Goal: Check status: Check status

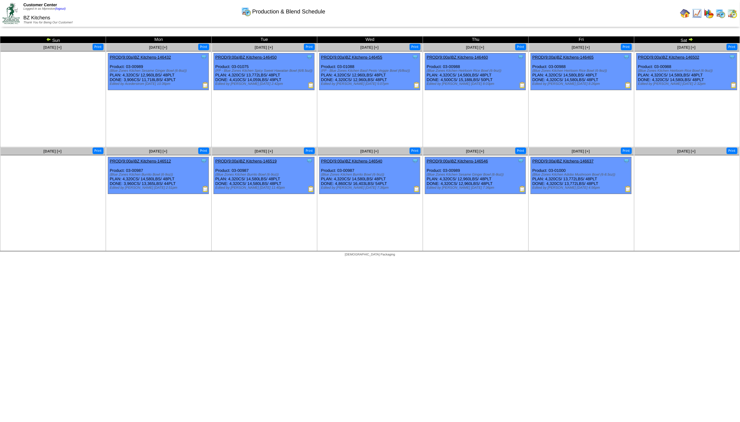
click at [47, 38] on img at bounding box center [48, 39] width 5 height 5
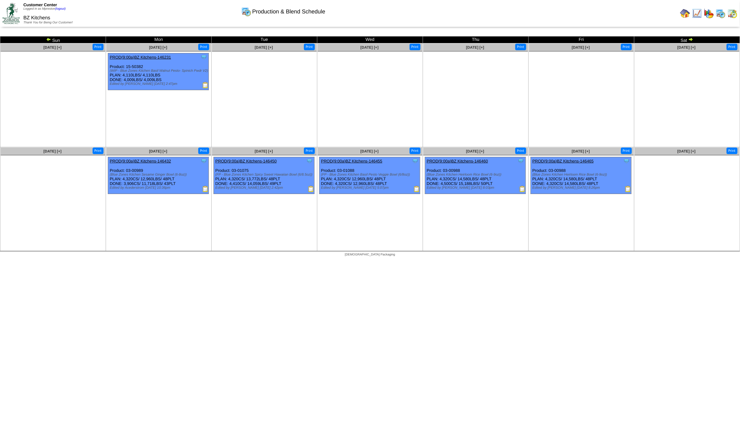
click at [734, 15] on img at bounding box center [733, 13] width 10 height 10
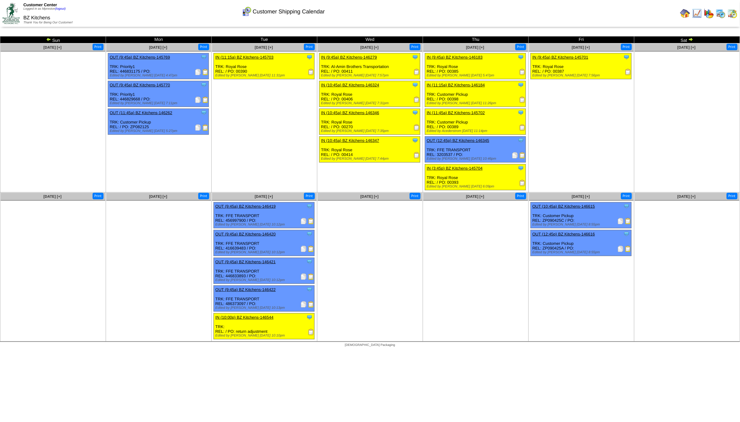
click at [48, 40] on img at bounding box center [48, 39] width 5 height 5
